Goal: Communication & Community: Answer question/provide support

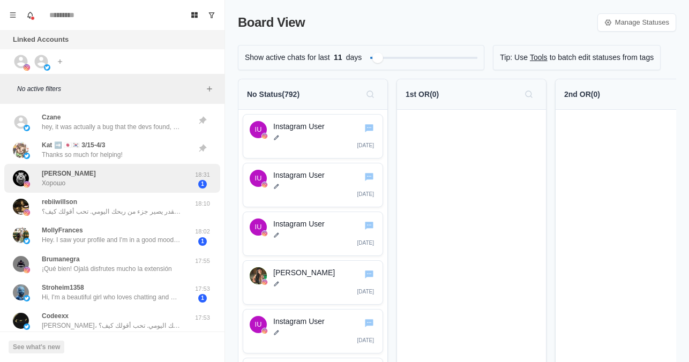
click at [96, 178] on div "[PERSON_NAME] Хорошо" at bounding box center [69, 178] width 54 height 19
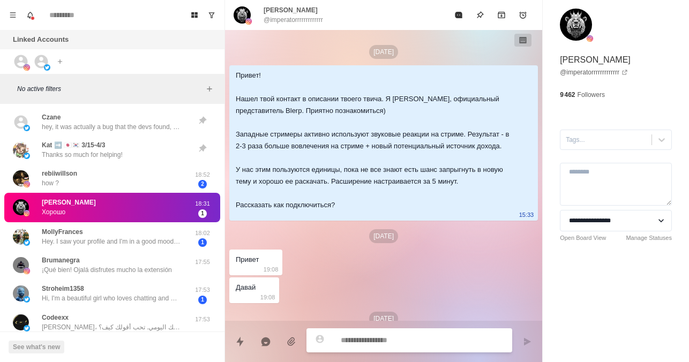
scroll to position [386, 0]
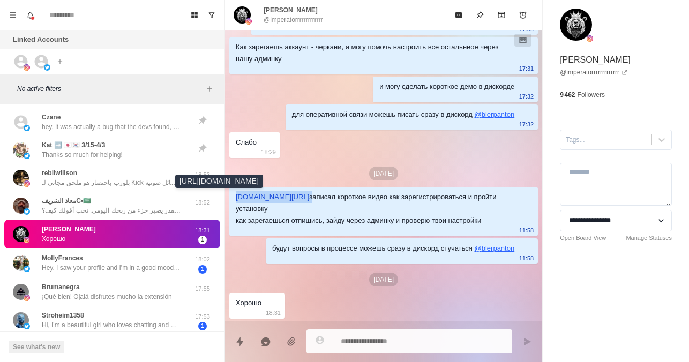
drag, startPoint x: 287, startPoint y: 196, endPoint x: 236, endPoint y: 200, distance: 50.5
click at [236, 200] on div "[DOMAIN_NAME][URL] записал короткое видео как зарегистрироваться и пройти устан…" at bounding box center [375, 208] width 279 height 35
copy div "[DOMAIN_NAME][URL]"
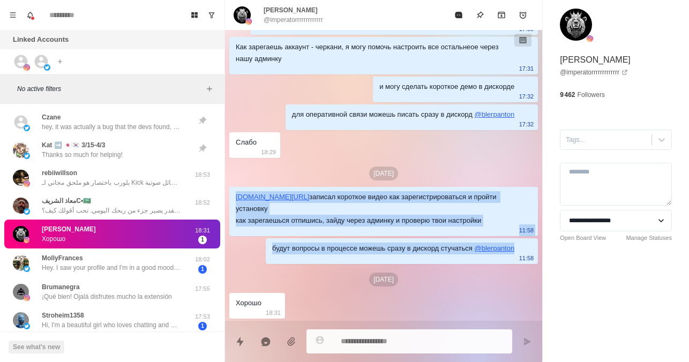
drag, startPoint x: 521, startPoint y: 250, endPoint x: 231, endPoint y: 194, distance: 294.5
copy div "[DOMAIN_NAME][URL] записал короткое видео как зарегистрироваться и пройти устан…"
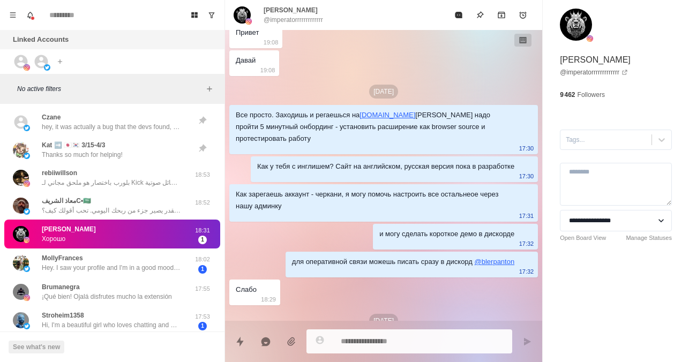
scroll to position [214, 0]
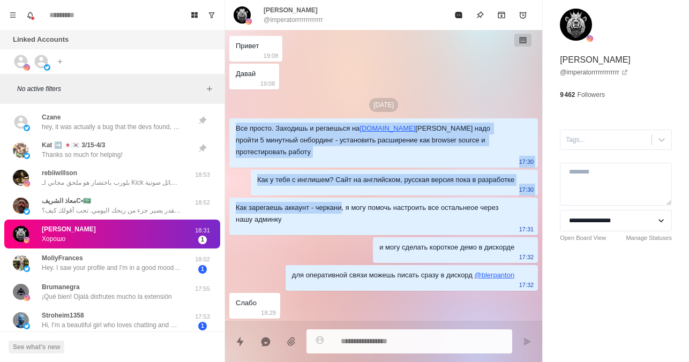
drag, startPoint x: 236, startPoint y: 141, endPoint x: 341, endPoint y: 214, distance: 128.1
click at [341, 214] on div "[DATE] Привет! Нашел твой контакт в описании твоего твича. Я [PERSON_NAME], офи…" at bounding box center [383, 148] width 317 height 665
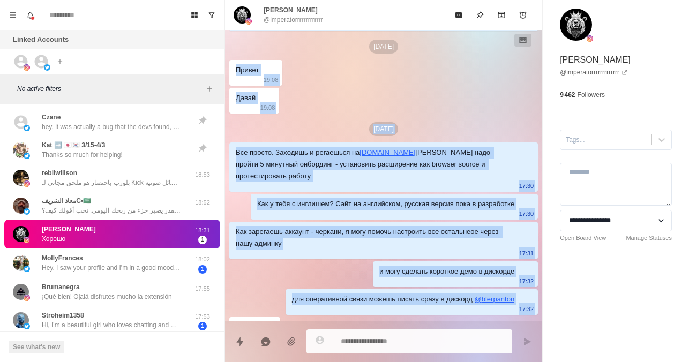
scroll to position [386, 0]
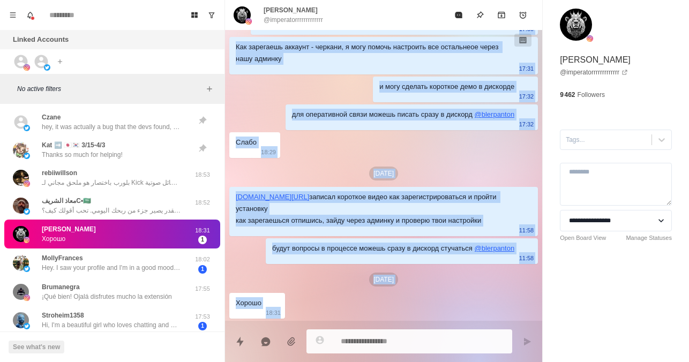
drag, startPoint x: 236, startPoint y: 160, endPoint x: 293, endPoint y: 322, distance: 171.9
click at [293, 322] on div "[PERSON_NAME] @imperatorrrrrrrrrrrrr [DATE] Привет! Нашел твой контакт в описан…" at bounding box center [383, 181] width 317 height 362
copy div "Loremi 78:43 Dolor 53:80 Sit 81 Ame consec. Adipisci e seddoeius te incid.utl E…"
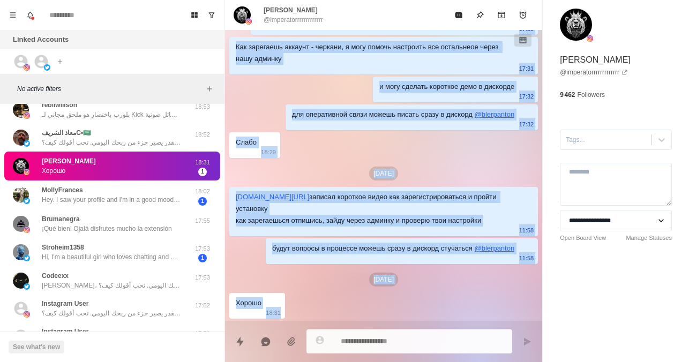
scroll to position [0, 0]
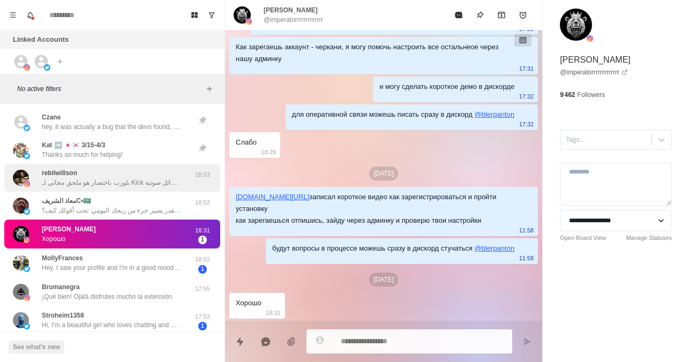
click at [122, 180] on p "بلورب باختصار هو ملحق مجاني لـ Kick يتيح لجمهورك إرسال رسائل صوتية (TTS) أو تشغ…" at bounding box center [111, 183] width 139 height 10
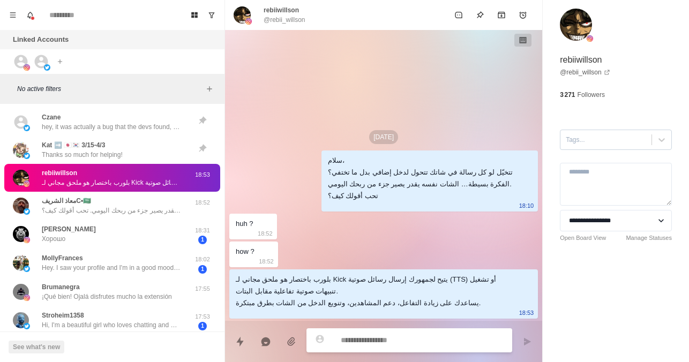
click at [603, 142] on div at bounding box center [606, 140] width 80 height 12
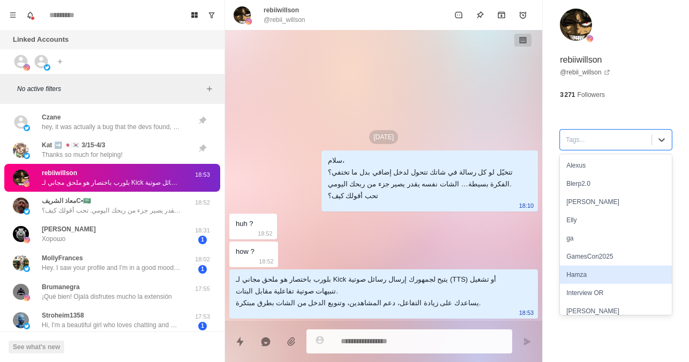
click at [579, 278] on div "Hamza" at bounding box center [616, 275] width 112 height 18
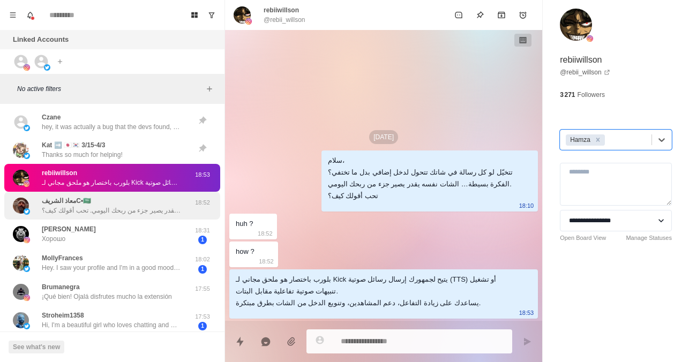
click at [146, 204] on div "معاذ الشريفC•🇸🇦 سلام معاذ، تتخيّل لو كل رسالة في شاتك تتحول لدخل إضافي بدل ما ت…" at bounding box center [111, 205] width 139 height 19
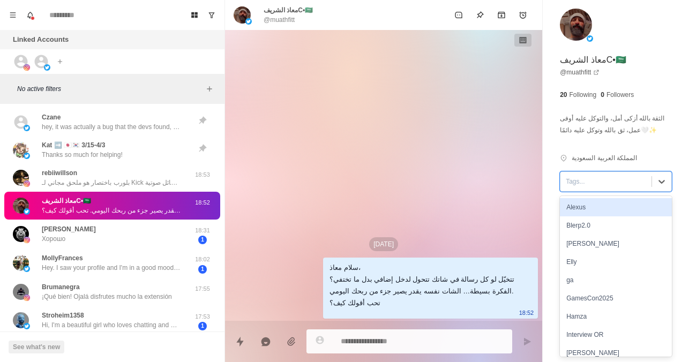
click at [605, 177] on div at bounding box center [606, 182] width 80 height 12
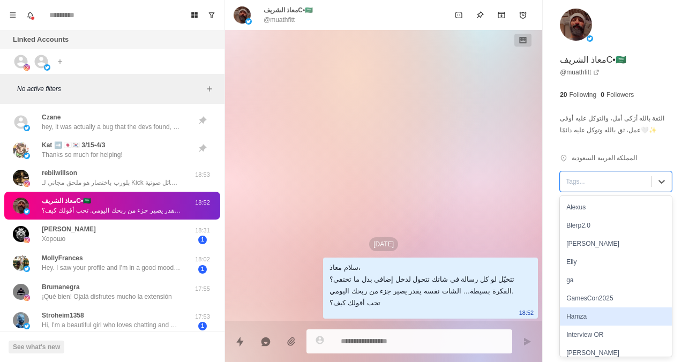
click at [588, 315] on div "Hamza" at bounding box center [616, 316] width 112 height 18
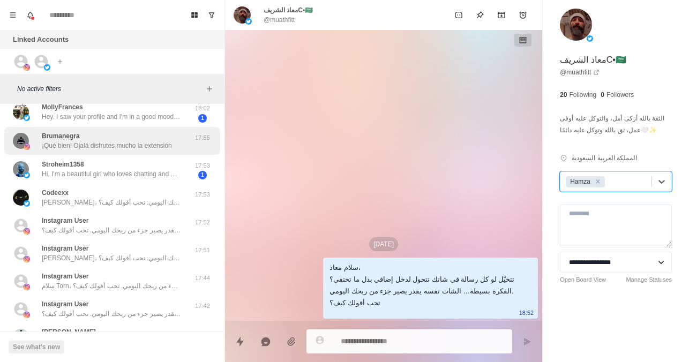
scroll to position [153, 0]
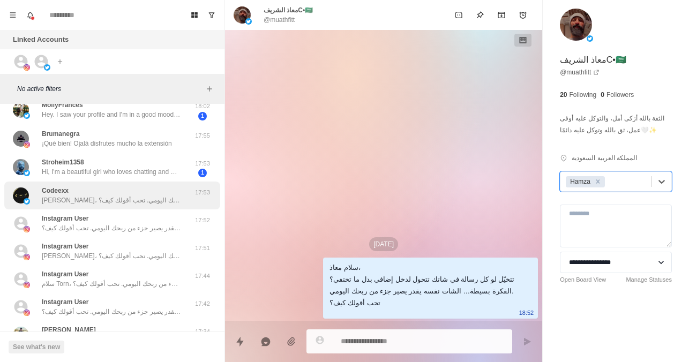
click at [139, 195] on div "Codeexx سلام [PERSON_NAME]، تتخيّل لو كل رسالة في شاتك تتحول لدخل إضافي بدل ما …" at bounding box center [111, 195] width 139 height 19
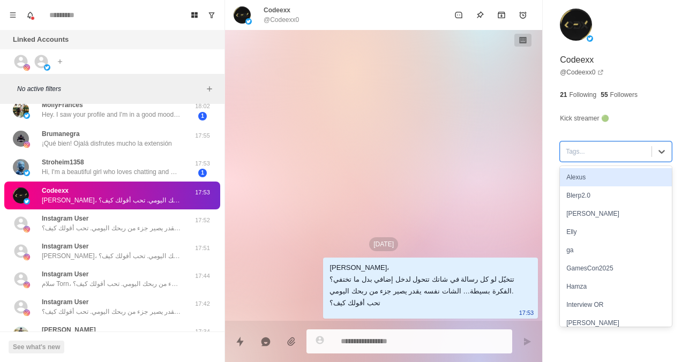
click at [609, 151] on div at bounding box center [606, 152] width 80 height 12
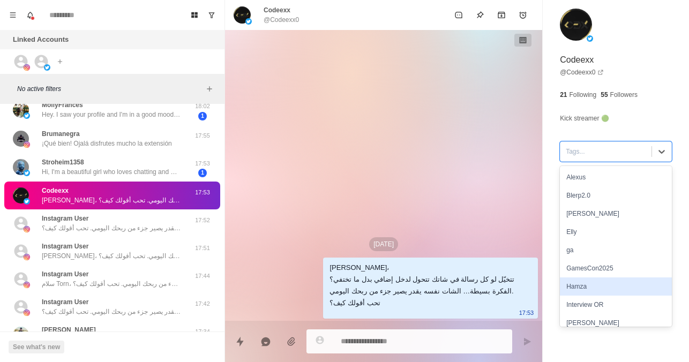
click at [580, 283] on div "Hamza" at bounding box center [616, 286] width 112 height 18
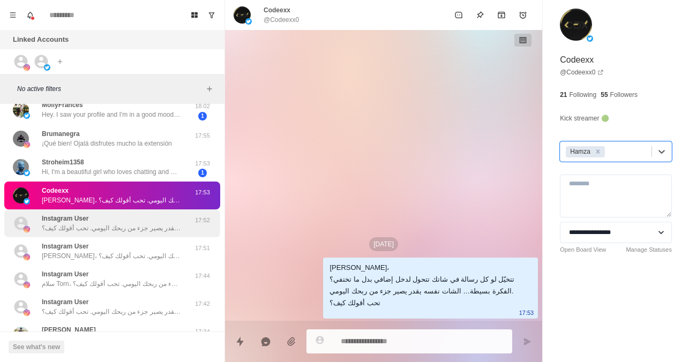
click at [132, 220] on div "Instagram User سلام هـاشم، تتخيّل لو كل رسالة في شاتك تتحول لدخل إضافي بدل ما ت…" at bounding box center [111, 223] width 139 height 19
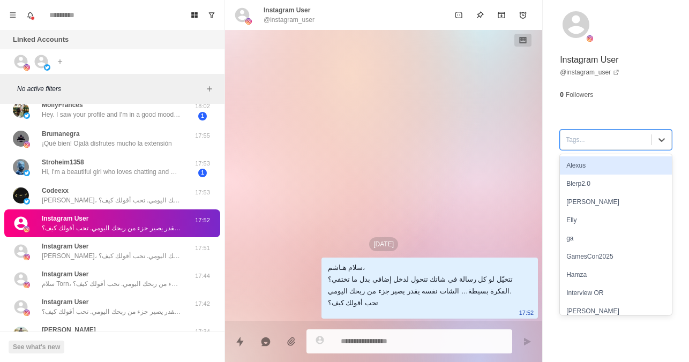
click at [613, 145] on div "Tags..." at bounding box center [616, 140] width 112 height 20
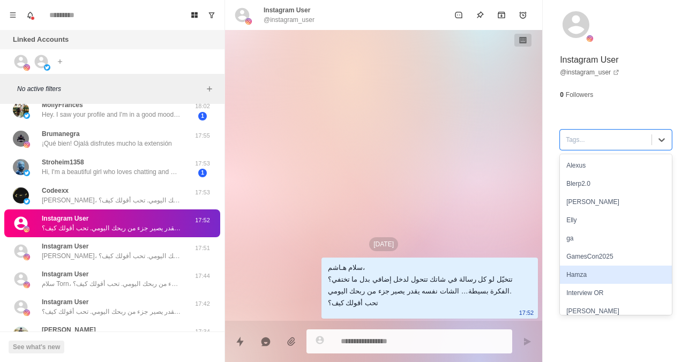
click at [582, 274] on div "Hamza" at bounding box center [616, 275] width 112 height 18
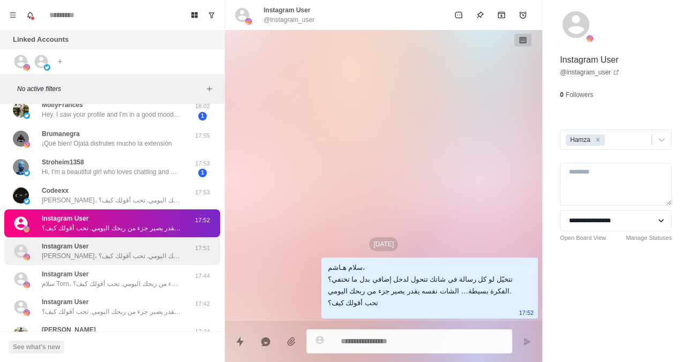
click at [118, 253] on p "[PERSON_NAME]، تتخيّل لو كل رسالة في شاتك تتحول لدخل إضافي بدل ما تختفي؟ الفكرة…" at bounding box center [111, 256] width 139 height 10
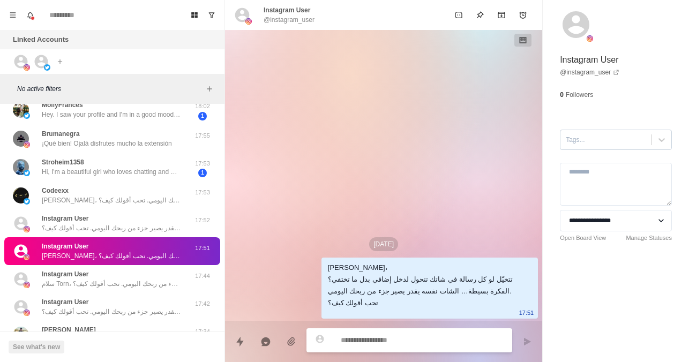
click at [596, 145] on div at bounding box center [606, 140] width 80 height 12
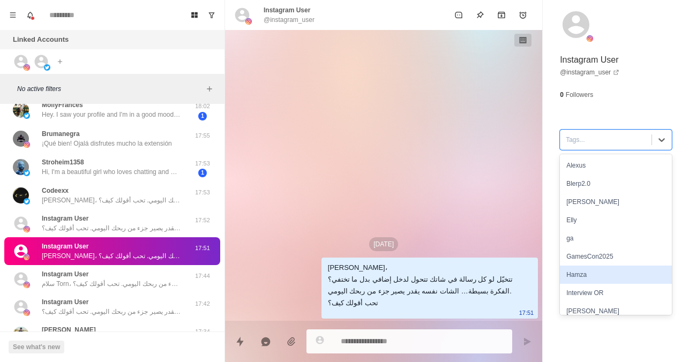
click at [583, 274] on div "Hamza" at bounding box center [616, 275] width 112 height 18
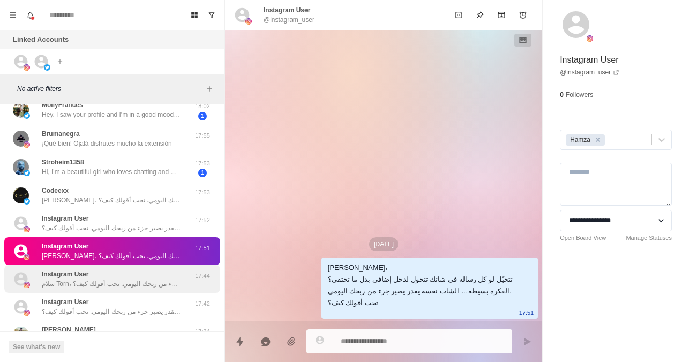
click at [126, 272] on div "Instagram User سلام Torn، تتخيّل لو كل رسالة في شاتك تتحول لدخل إضافي بدل ما تخ…" at bounding box center [111, 278] width 139 height 19
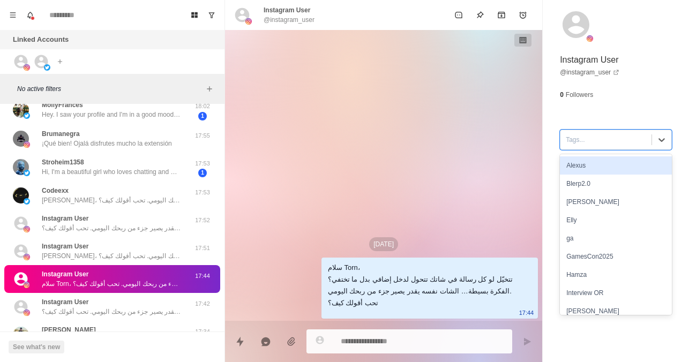
click at [581, 139] on div at bounding box center [606, 140] width 80 height 12
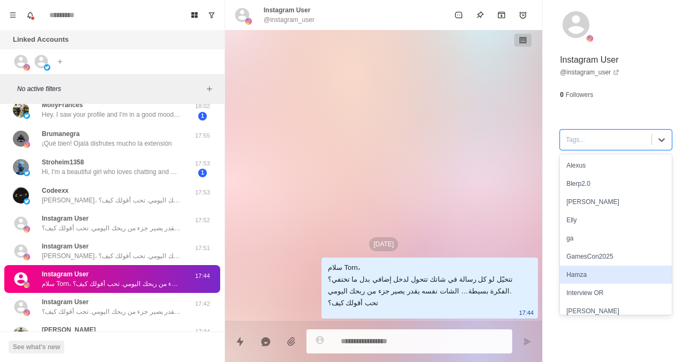
click at [599, 273] on div "Hamza" at bounding box center [616, 275] width 112 height 18
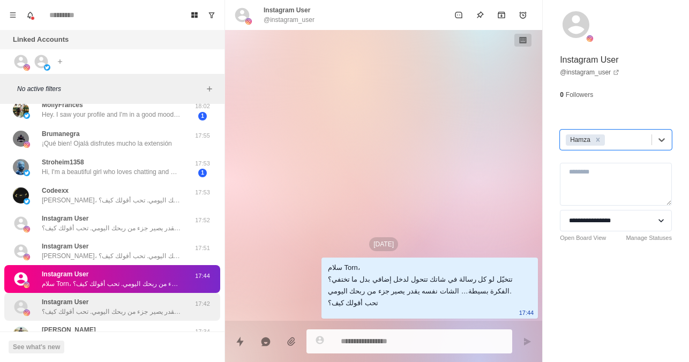
click at [111, 301] on div "Instagram User سلام دكتور، تتخيّل لو كل رسالة في شاتك تتحول لدخل إضافي بدل ما ت…" at bounding box center [111, 306] width 139 height 19
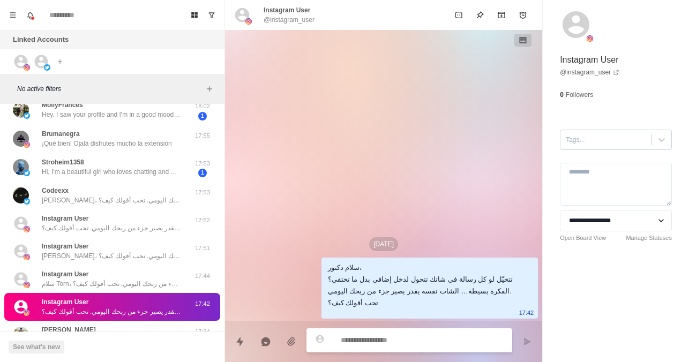
click at [633, 143] on div at bounding box center [606, 140] width 80 height 12
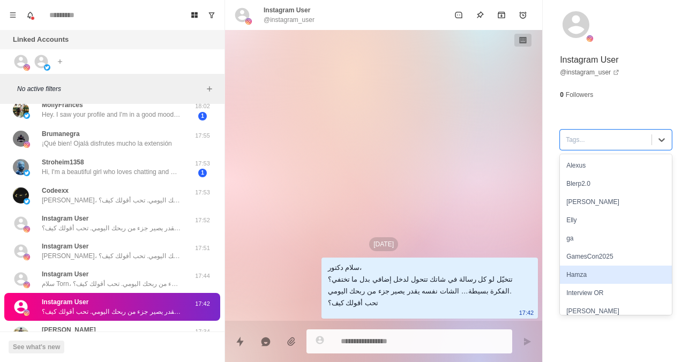
click at [600, 272] on div "Hamza" at bounding box center [616, 275] width 112 height 18
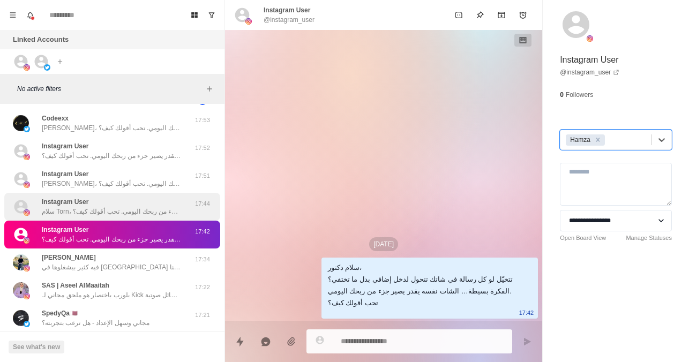
scroll to position [226, 0]
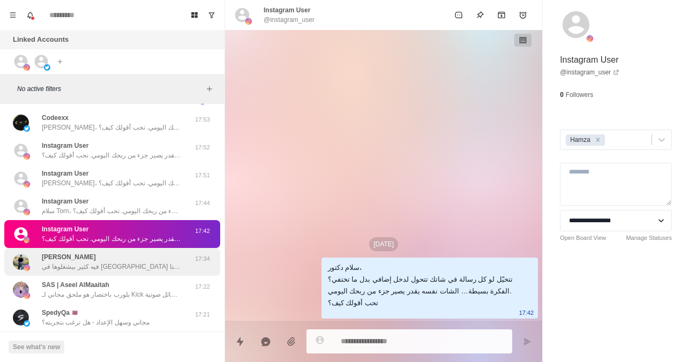
click at [181, 267] on p "فيه كثير بيشغلوها في [GEOGRAPHIC_DATA] وكيك إنت ممكن تشوف من هنا [DEMOGRAPHIC_D…" at bounding box center [111, 267] width 139 height 10
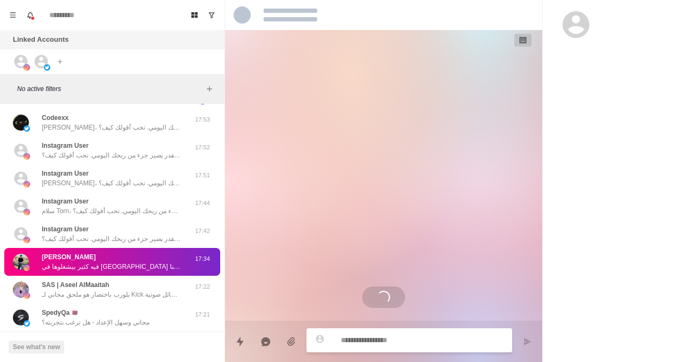
scroll to position [116, 0]
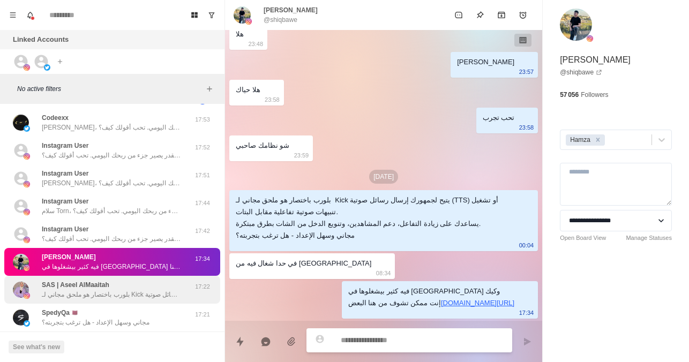
click at [95, 280] on p "SAS | Aseel AlMaaitah" at bounding box center [75, 285] width 67 height 10
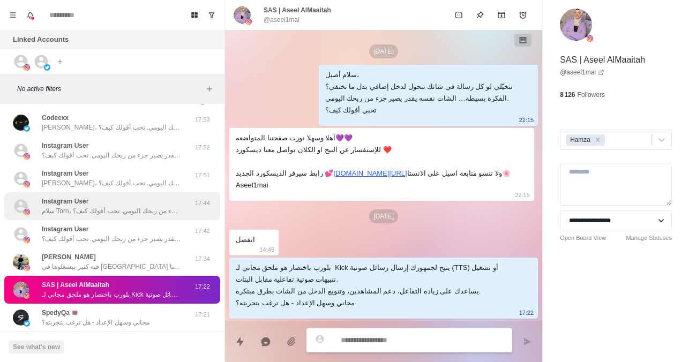
scroll to position [0, 0]
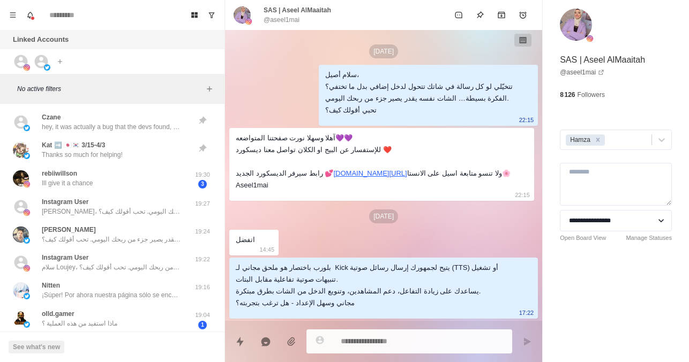
type textarea "*"
